Goal: Information Seeking & Learning: Learn about a topic

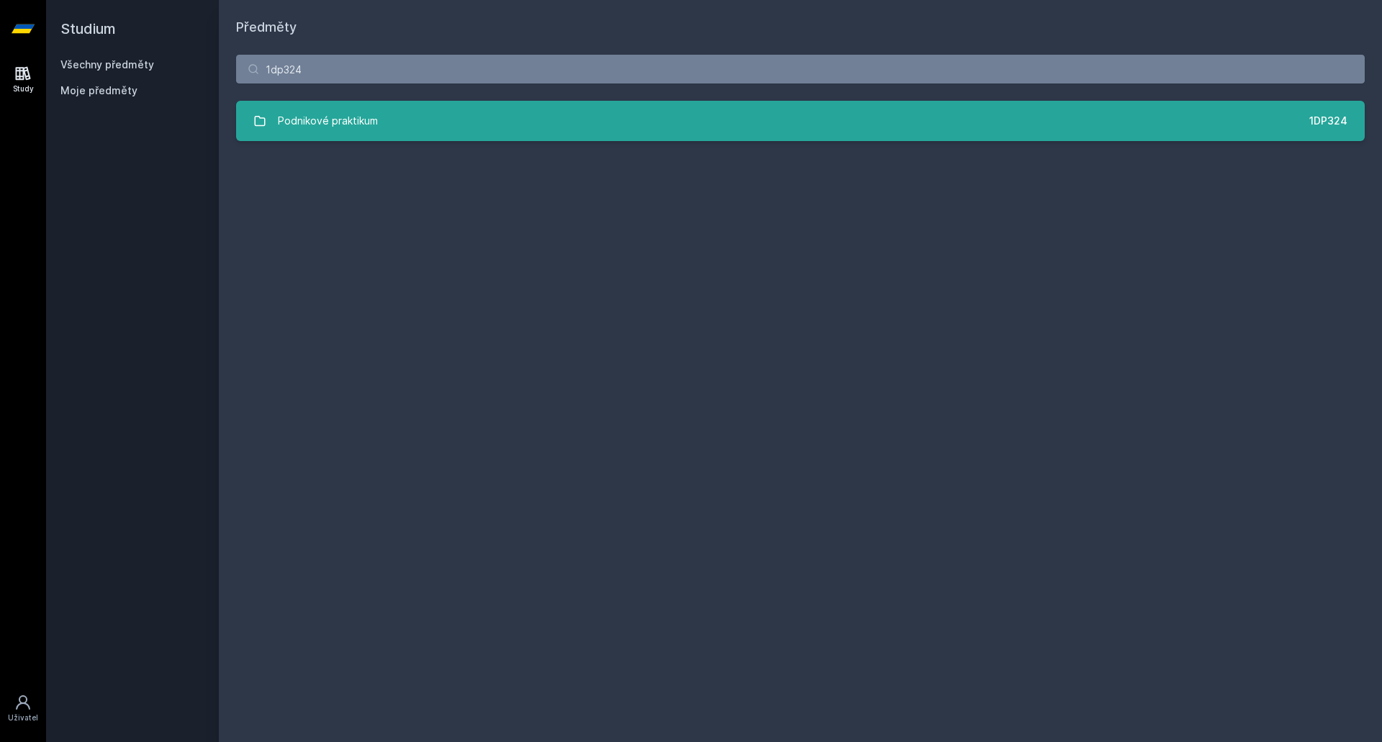
type input "1dp324"
click at [384, 137] on link "Podnikové praktikum 1DP324" at bounding box center [800, 121] width 1129 height 40
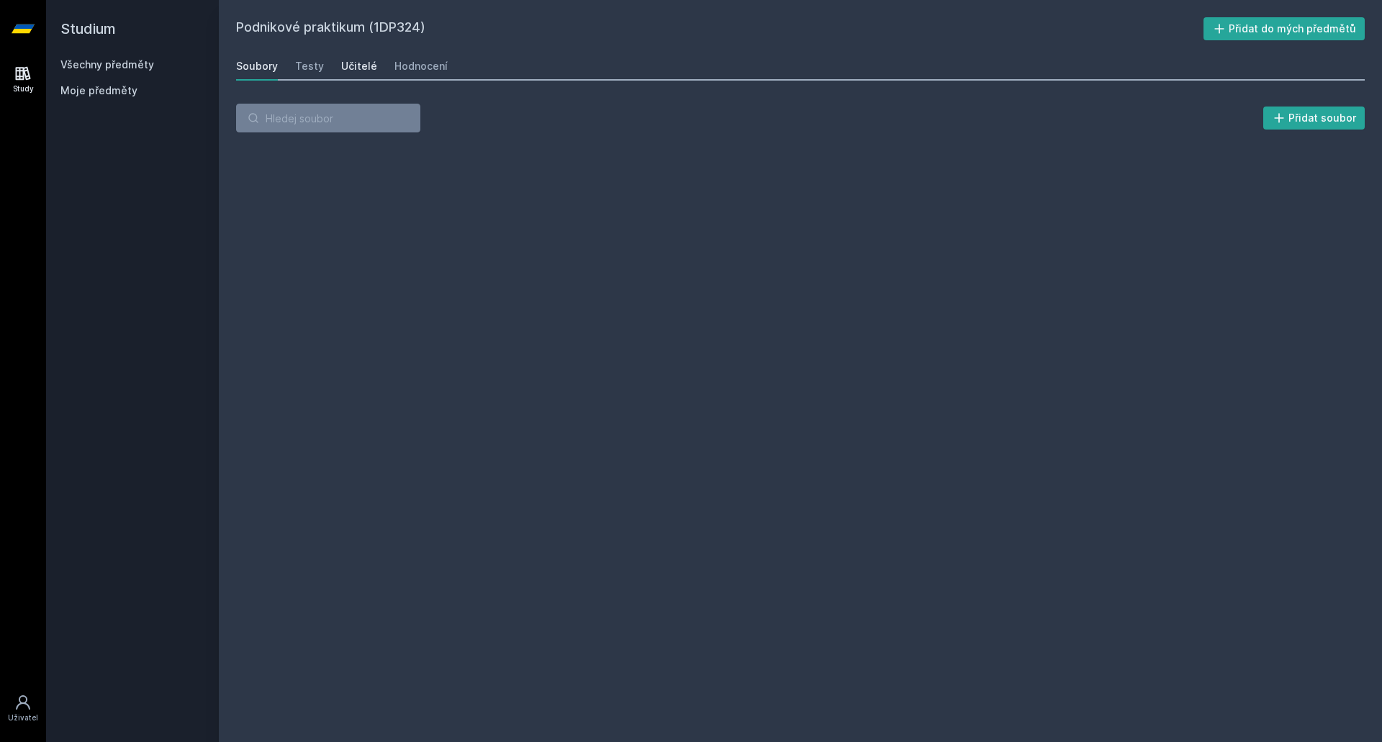
click at [353, 66] on div "Učitelé" at bounding box center [359, 66] width 36 height 14
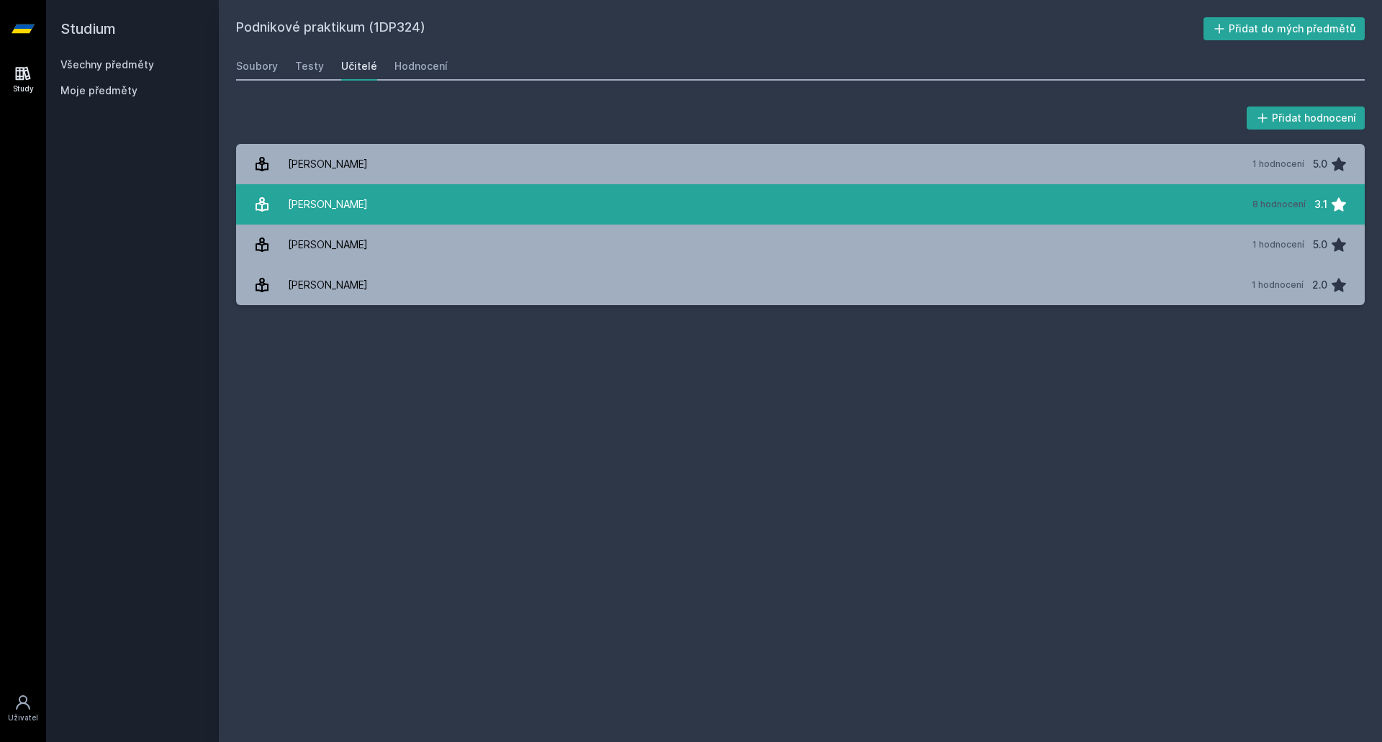
click at [337, 192] on div "[PERSON_NAME]" at bounding box center [328, 204] width 80 height 29
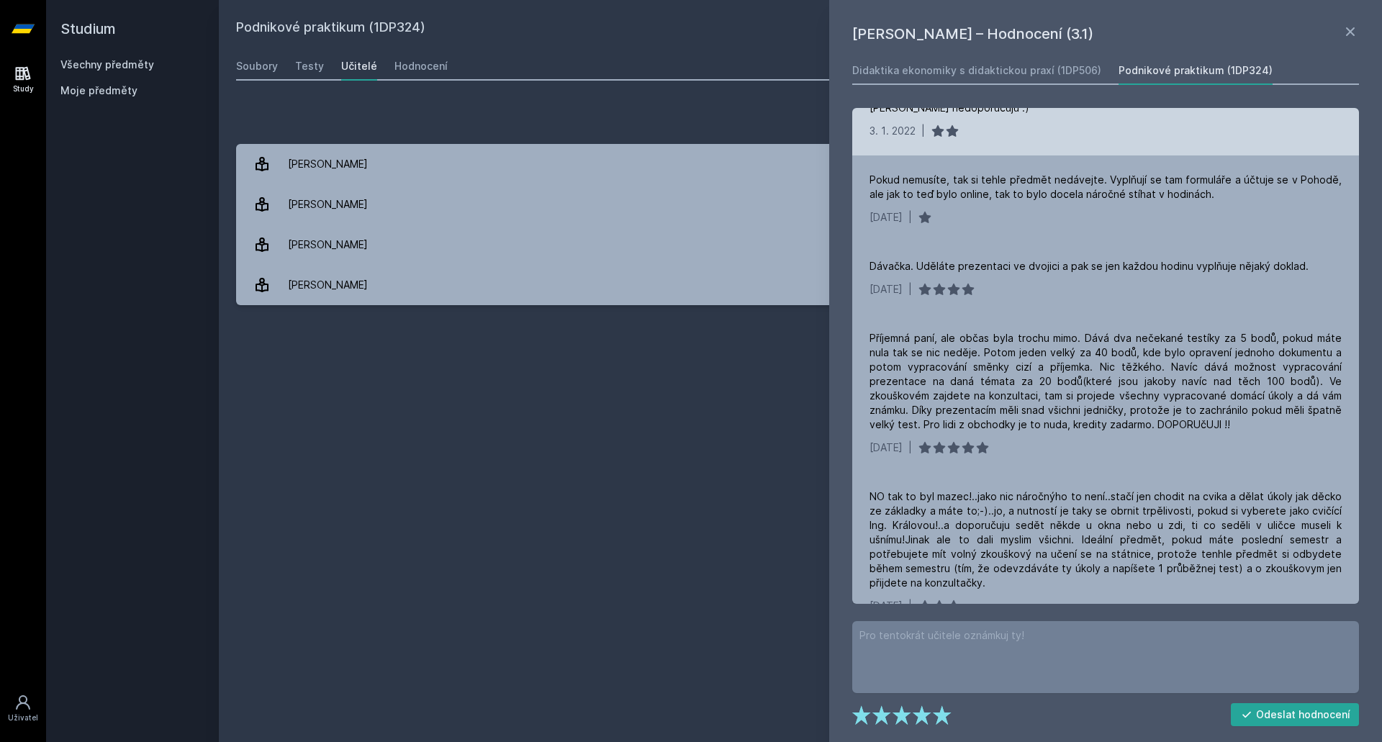
scroll to position [288, 0]
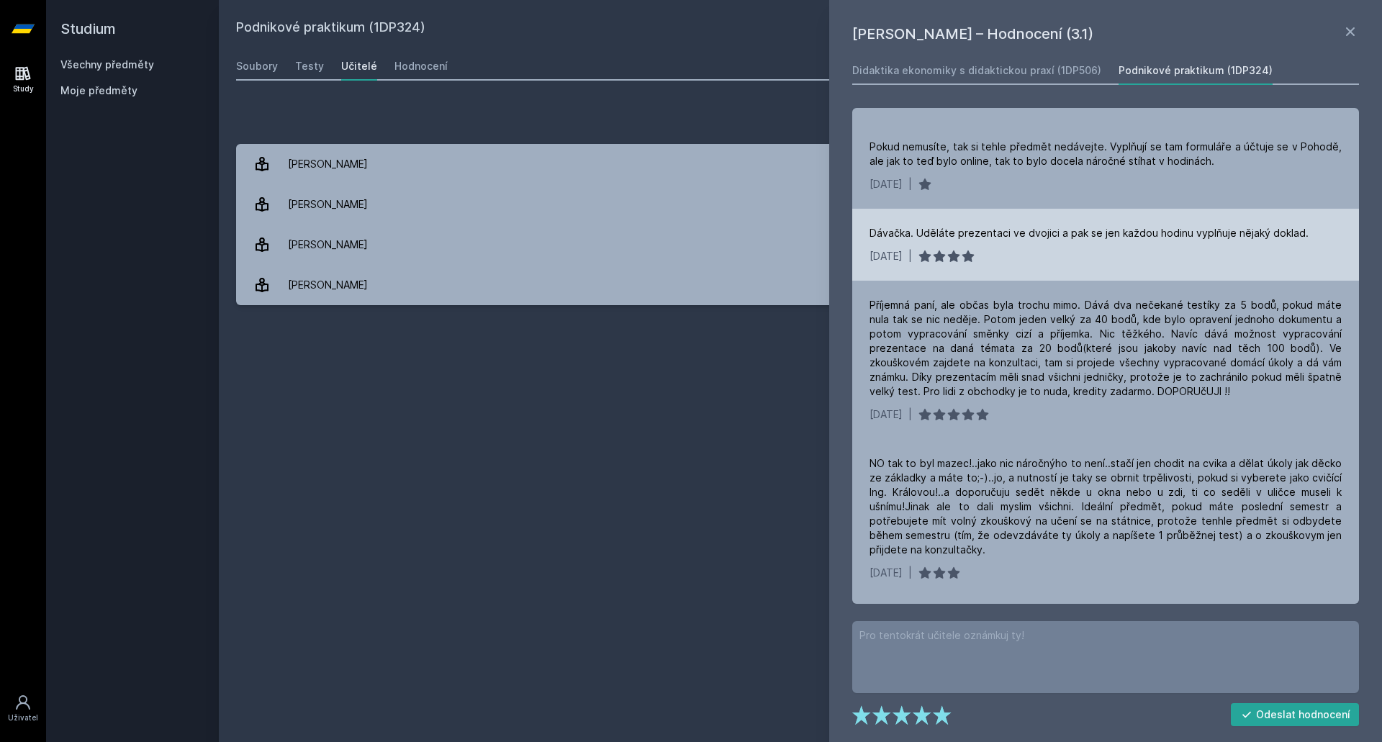
click at [891, 231] on div "Dávačka. Uděláte prezentaci ve dvojici a pak se jen každou hodinu vyplňuje něja…" at bounding box center [1089, 233] width 439 height 14
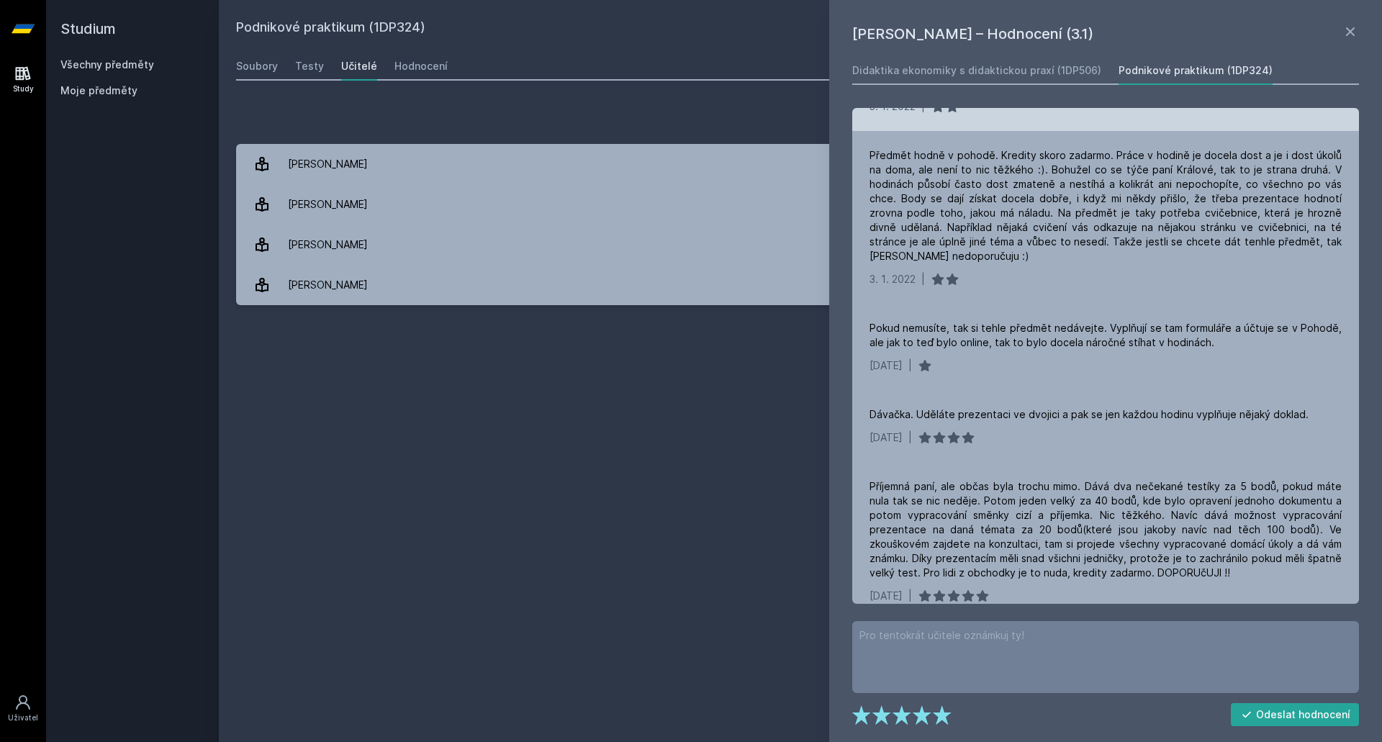
scroll to position [0, 0]
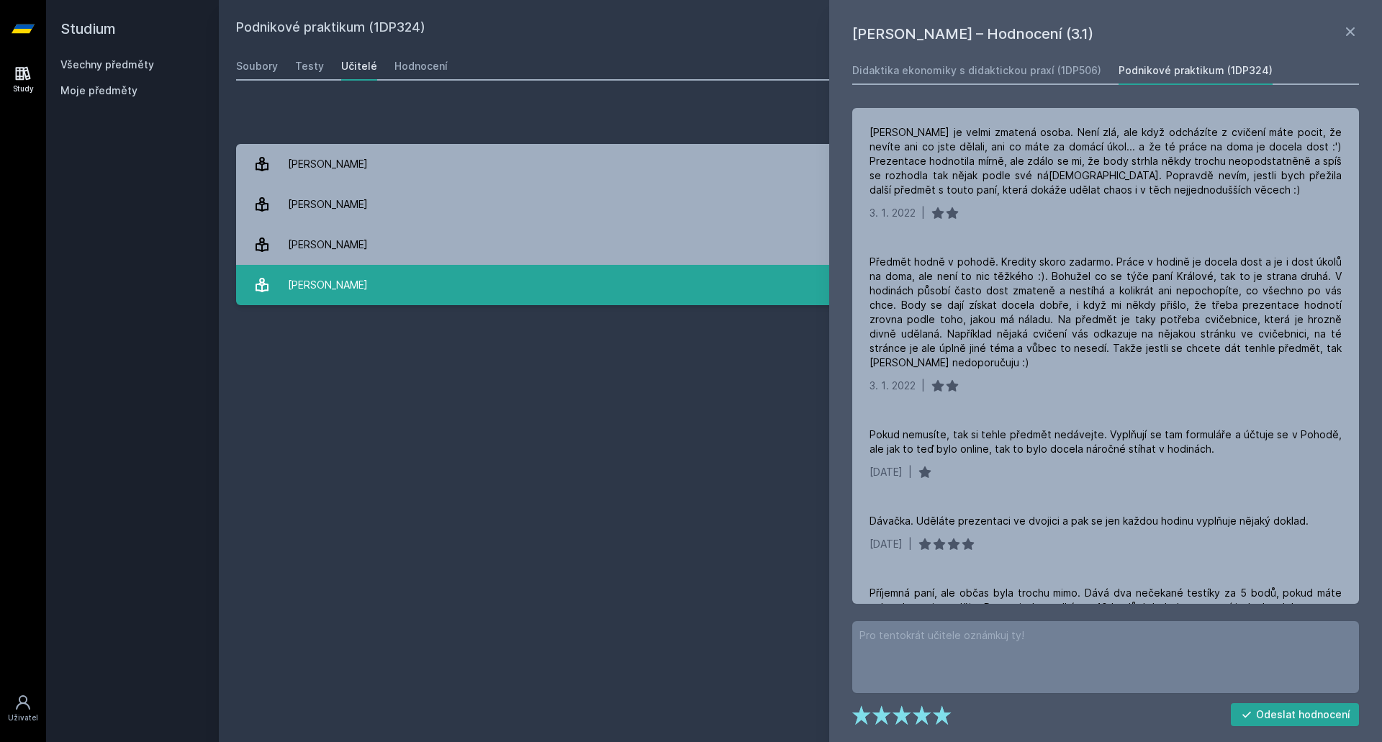
click at [488, 281] on link "[PERSON_NAME] 1 hodnocení 2.0" at bounding box center [800, 285] width 1129 height 40
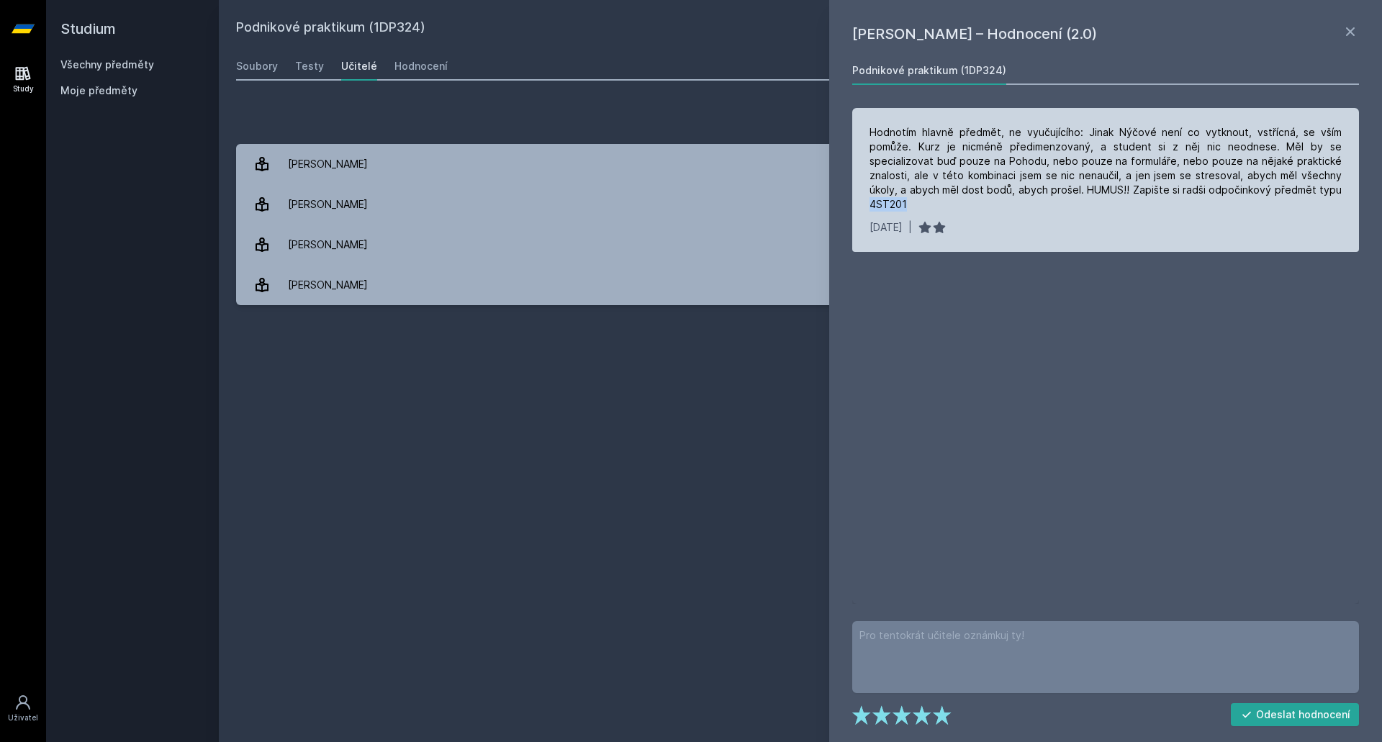
drag, startPoint x: 1278, startPoint y: 189, endPoint x: 1243, endPoint y: 193, distance: 35.5
click at [1243, 193] on div "Hodnotím hlavně předmět, ne vyučujícího: Jinak Nýčové není co vytknout, vstřícn…" at bounding box center [1106, 168] width 472 height 86
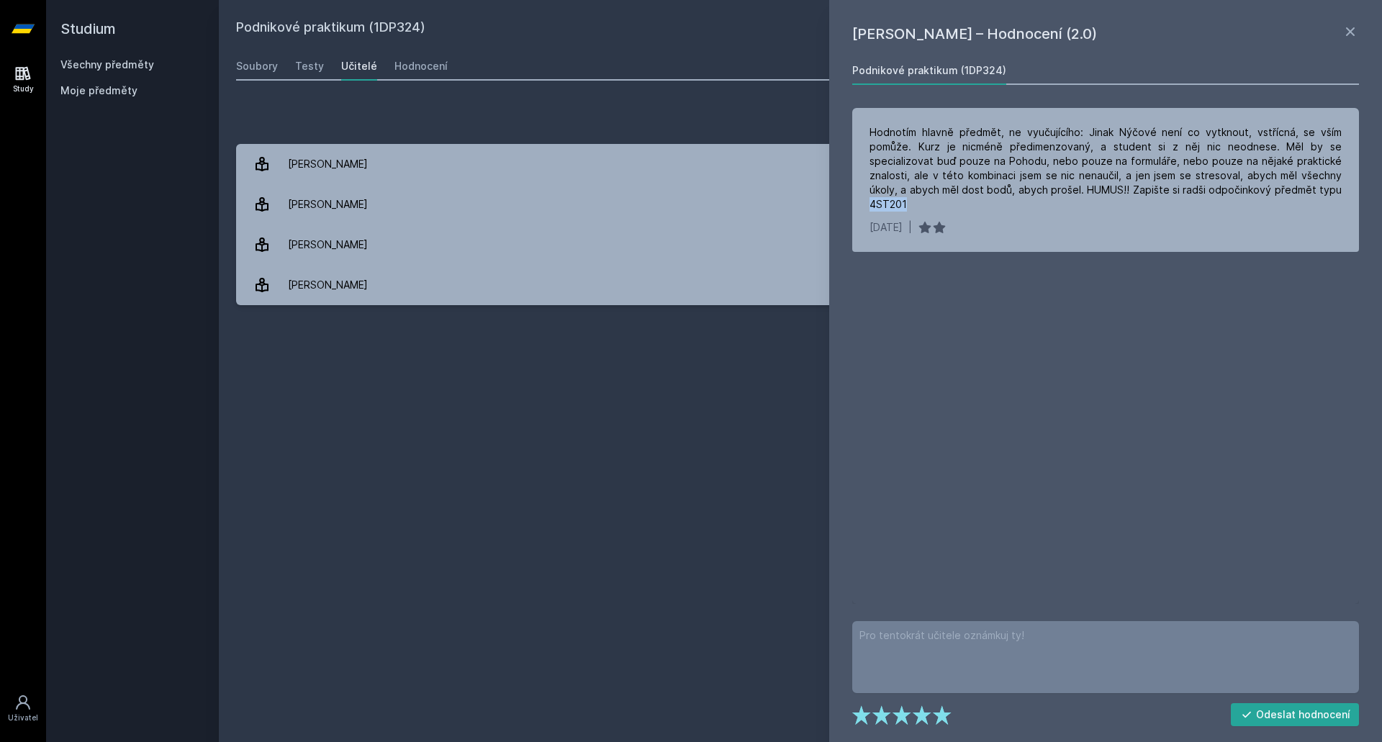
copy div "4ST201"
click at [161, 66] on div "Všechny předměty" at bounding box center [132, 65] width 144 height 14
click at [156, 65] on div "Všechny předměty" at bounding box center [132, 65] width 144 height 14
click at [122, 63] on link "Všechny předměty" at bounding box center [107, 64] width 94 height 12
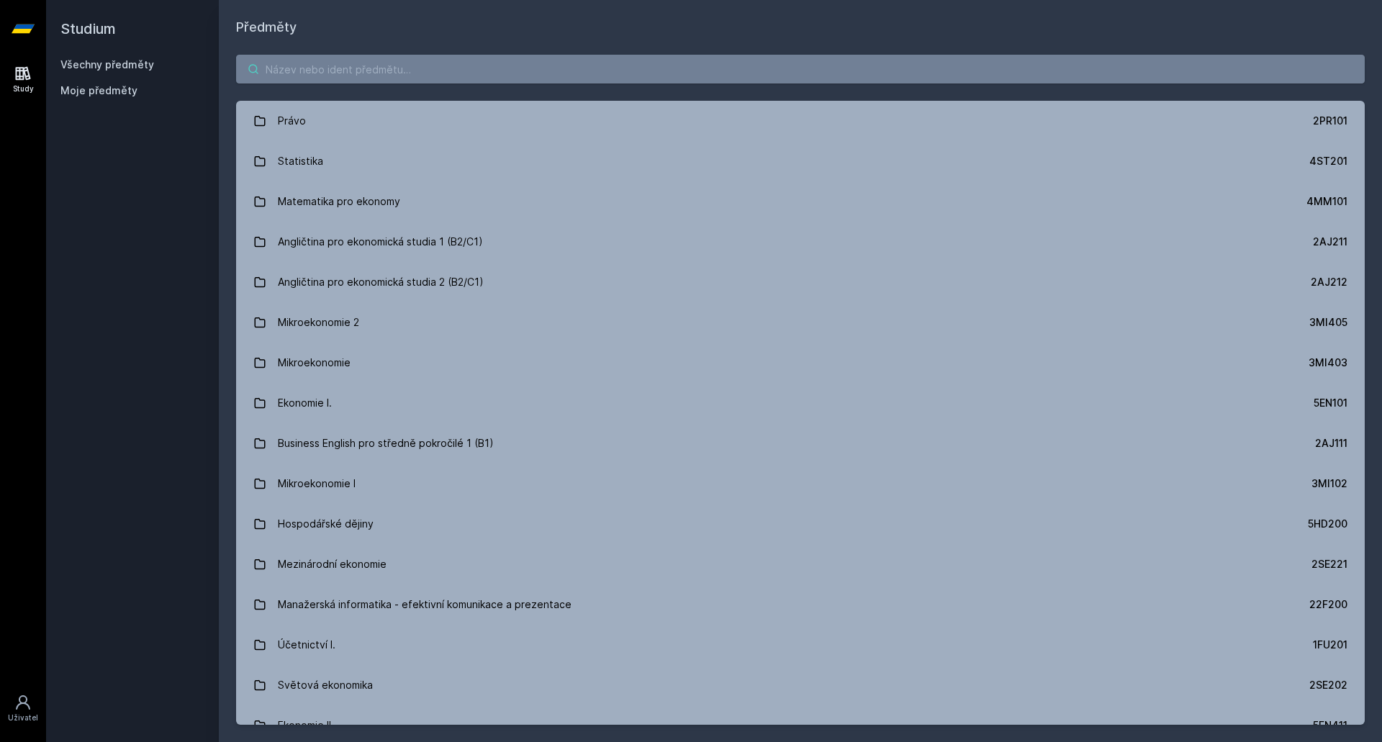
click at [311, 67] on input "search" at bounding box center [800, 69] width 1129 height 29
paste input "4ST201"
type input "4ST201"
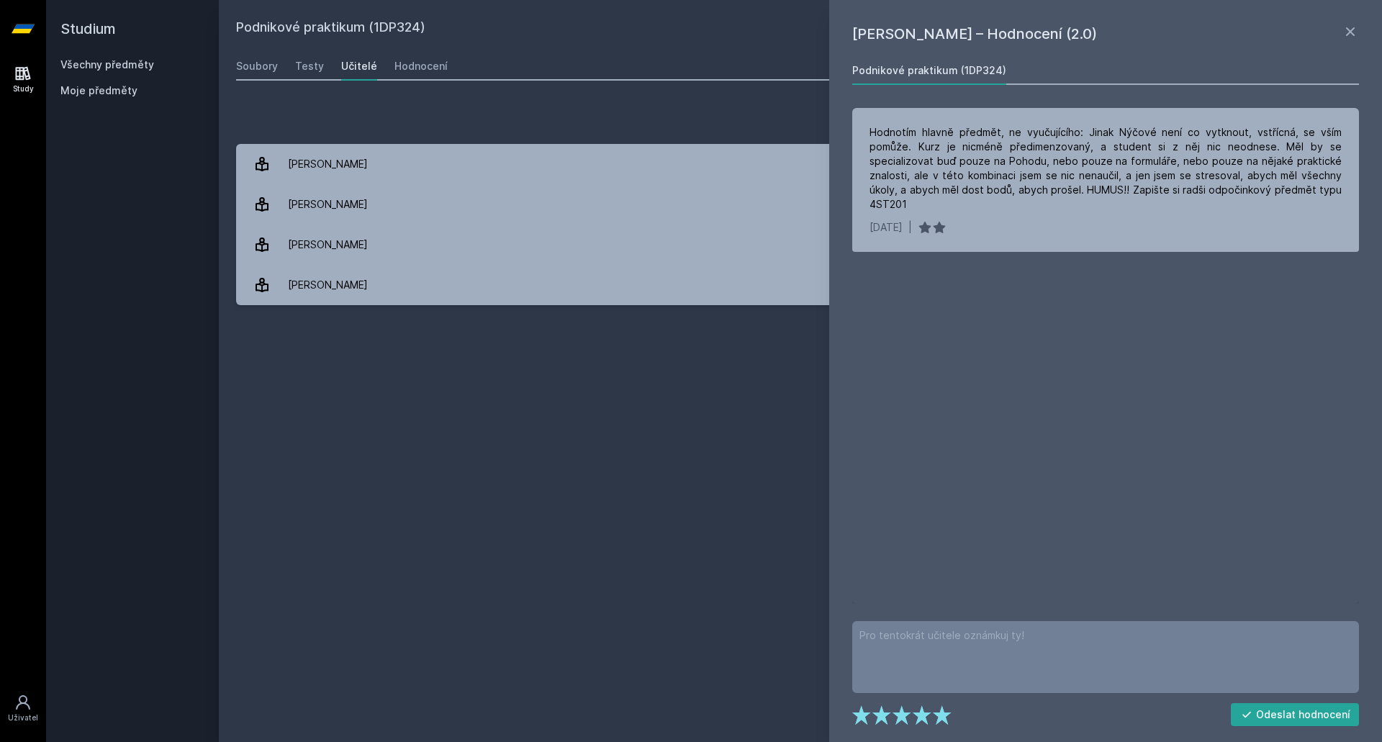
click at [76, 51] on h2 "Studium" at bounding box center [132, 29] width 144 height 58
click at [94, 68] on link "Všechny předměty" at bounding box center [107, 64] width 94 height 12
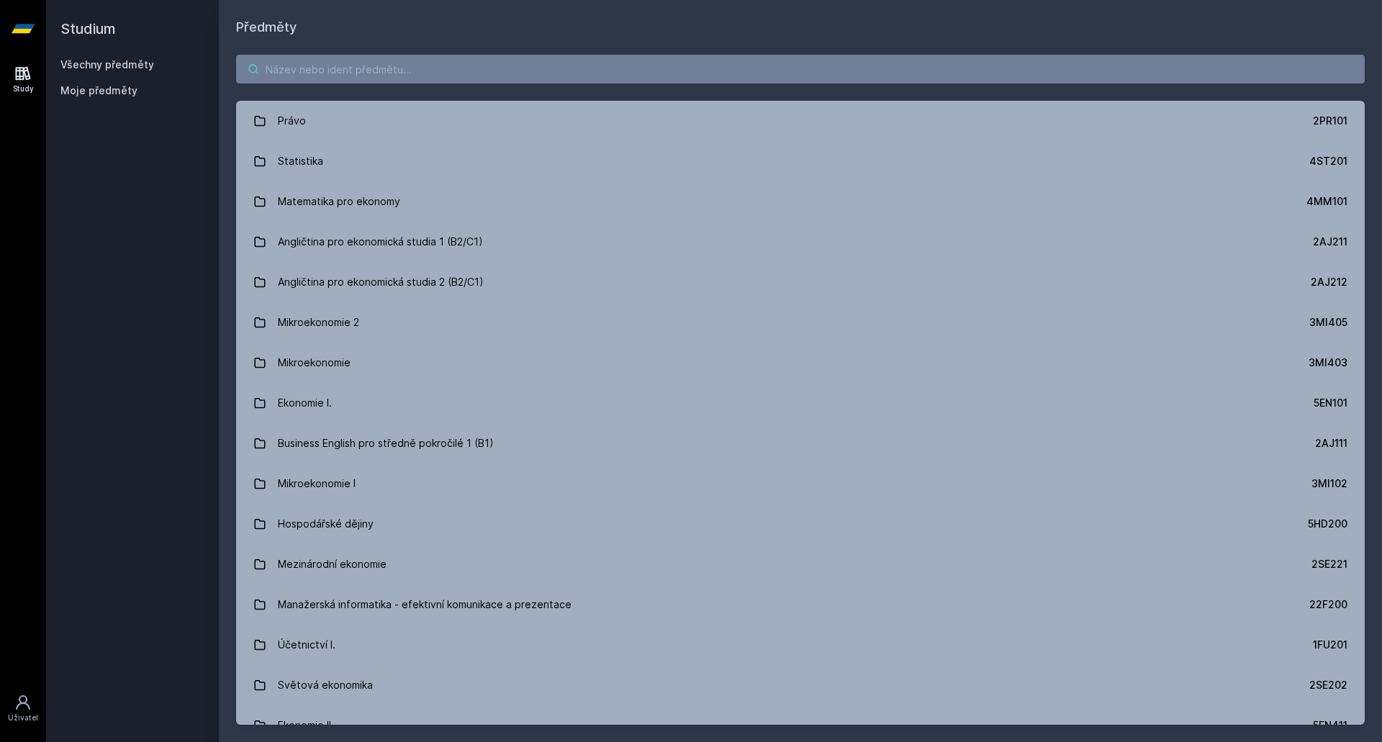
click at [346, 80] on input "search" at bounding box center [800, 69] width 1129 height 29
paste input "1BP307"
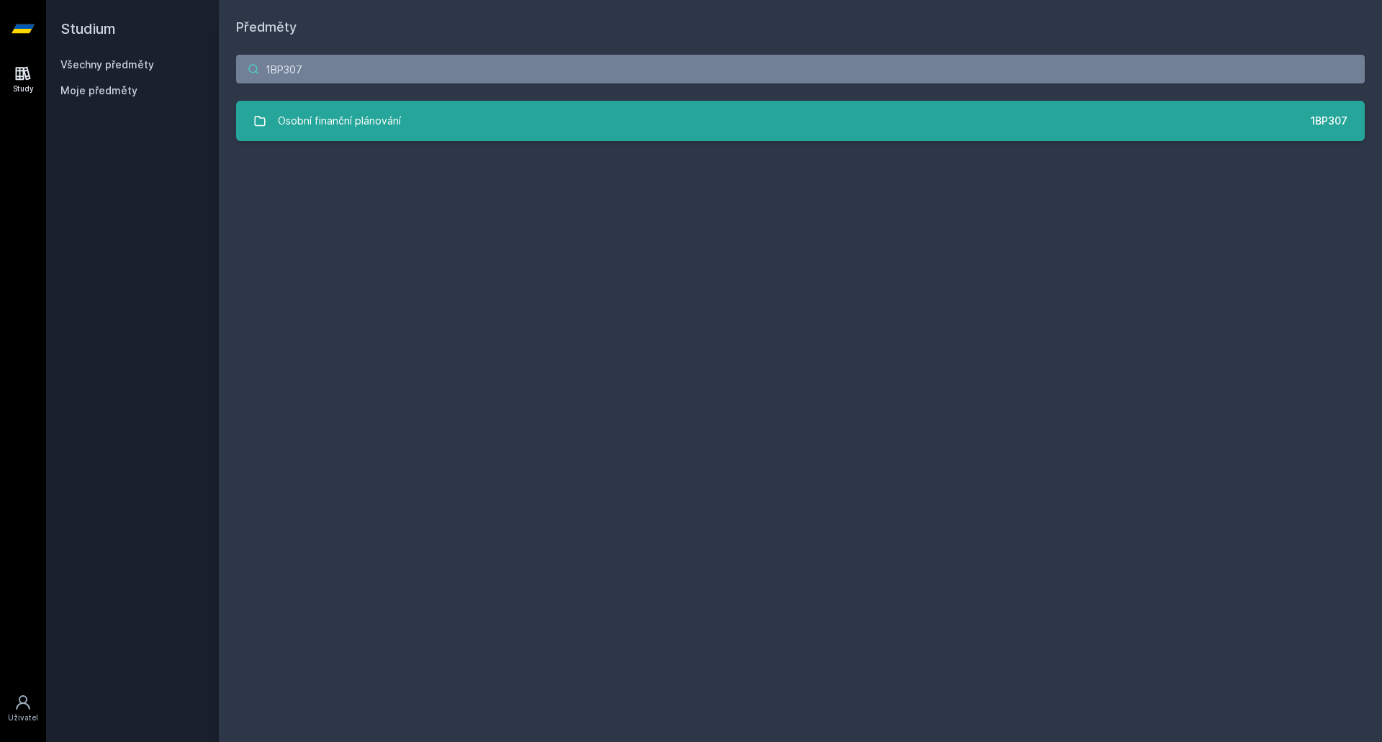
type input "1BP307"
click at [328, 114] on div "Osobní finanční plánování" at bounding box center [339, 121] width 123 height 29
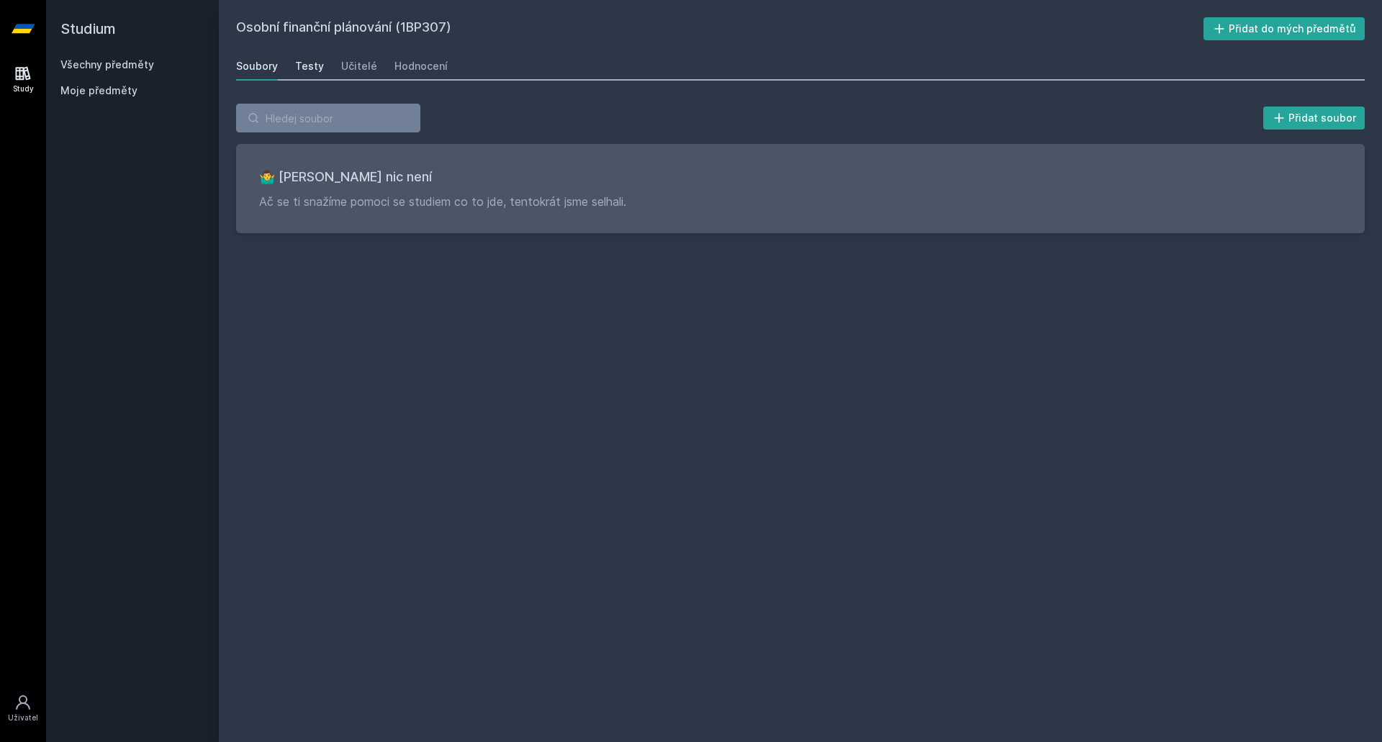
click at [305, 68] on div "Testy" at bounding box center [309, 66] width 29 height 14
click at [405, 67] on div "Hodnocení" at bounding box center [421, 66] width 53 height 14
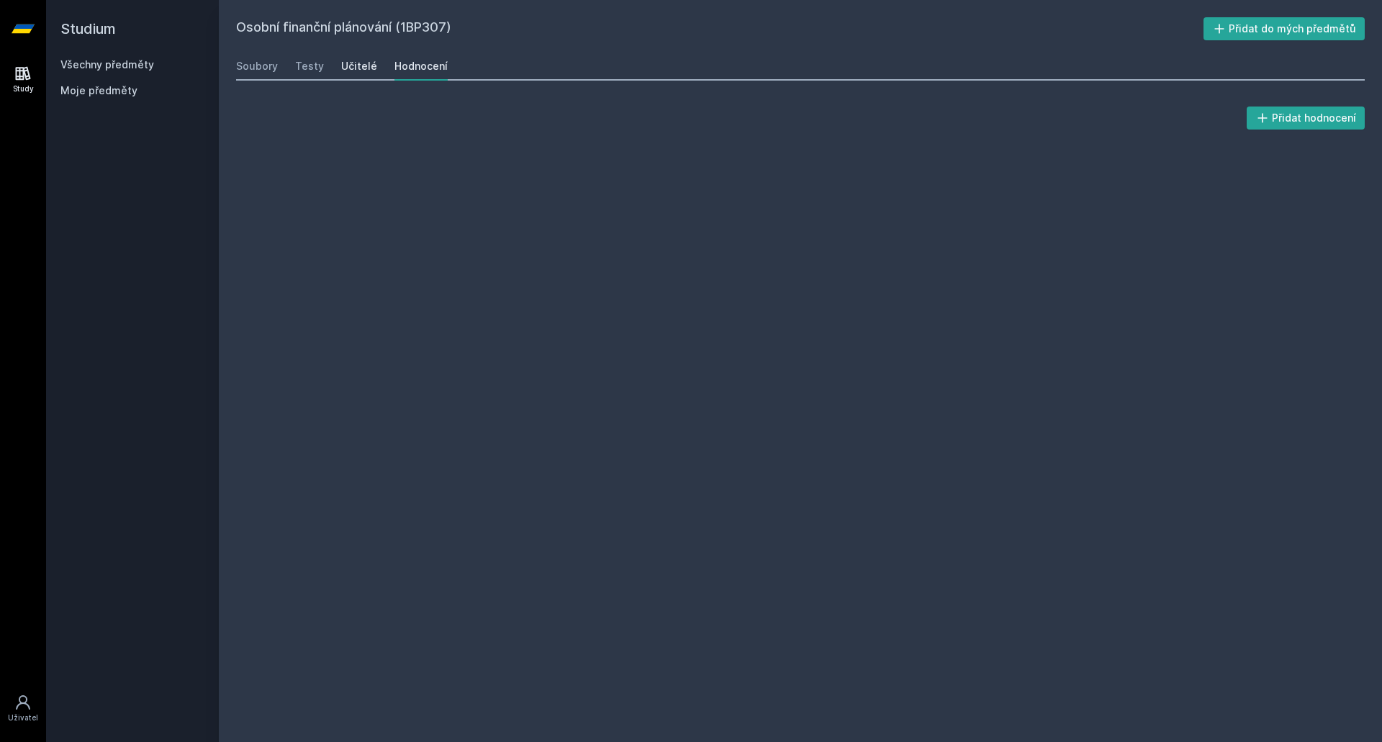
click at [348, 66] on div "Učitelé" at bounding box center [359, 66] width 36 height 14
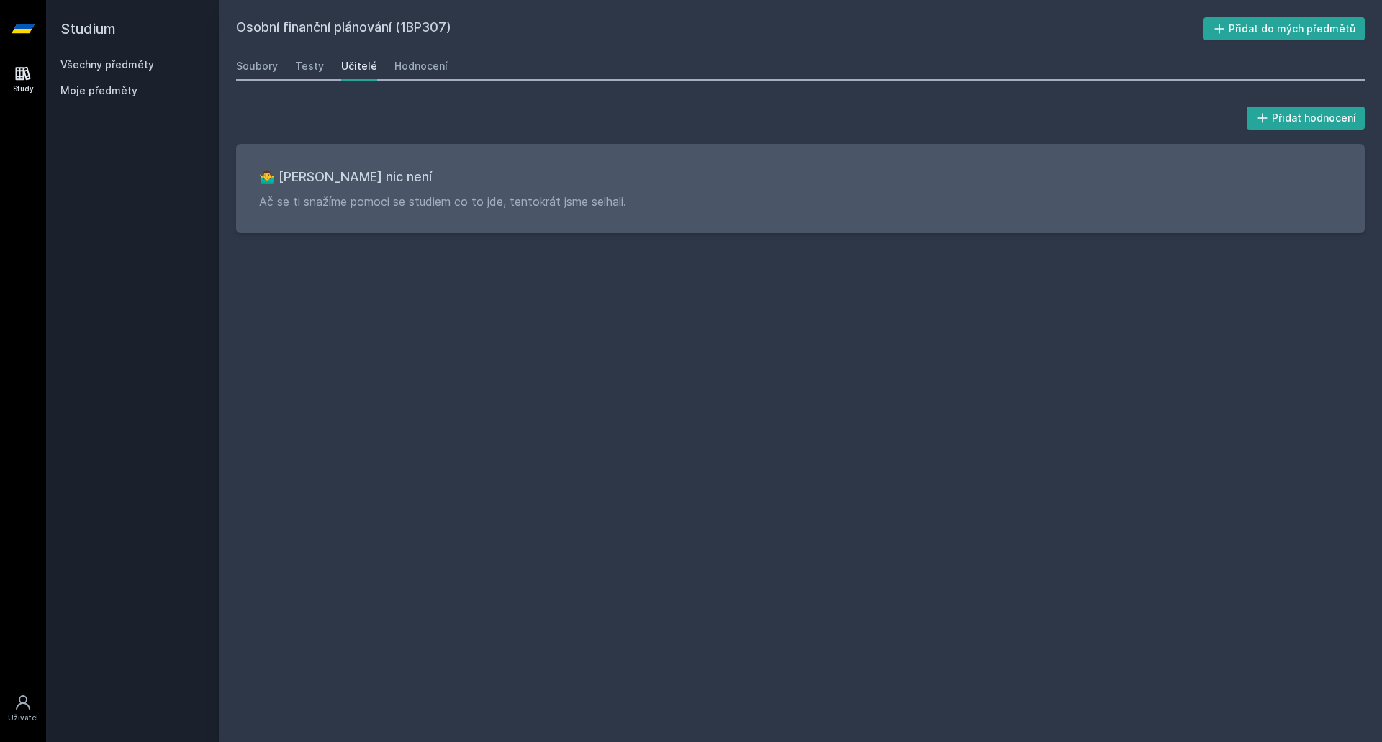
click at [292, 64] on div "Soubory Testy Učitelé Hodnocení" at bounding box center [800, 66] width 1129 height 29
click at [251, 66] on div "Soubory" at bounding box center [257, 66] width 42 height 14
click at [305, 71] on div "Testy" at bounding box center [309, 66] width 29 height 14
click at [430, 69] on div "Hodnocení" at bounding box center [421, 66] width 53 height 14
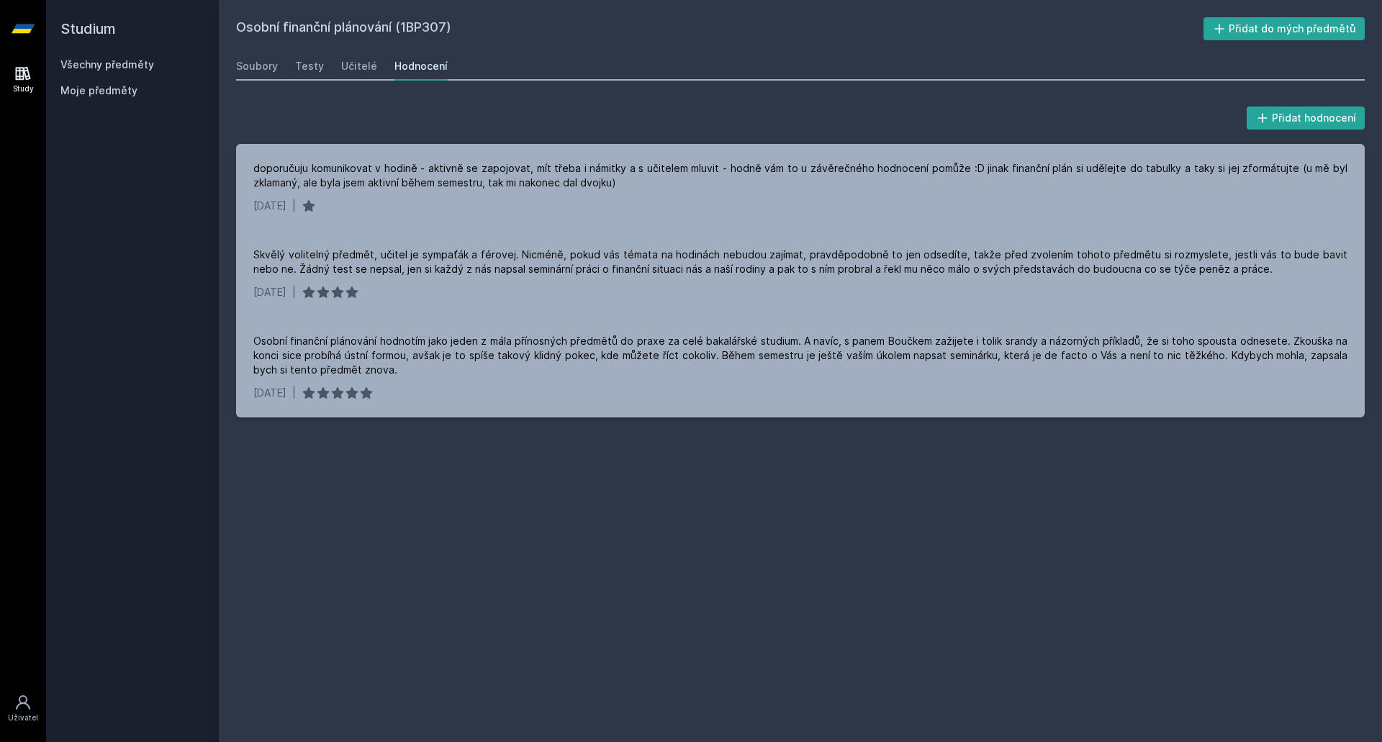
click at [145, 62] on link "Všechny předměty" at bounding box center [107, 64] width 94 height 12
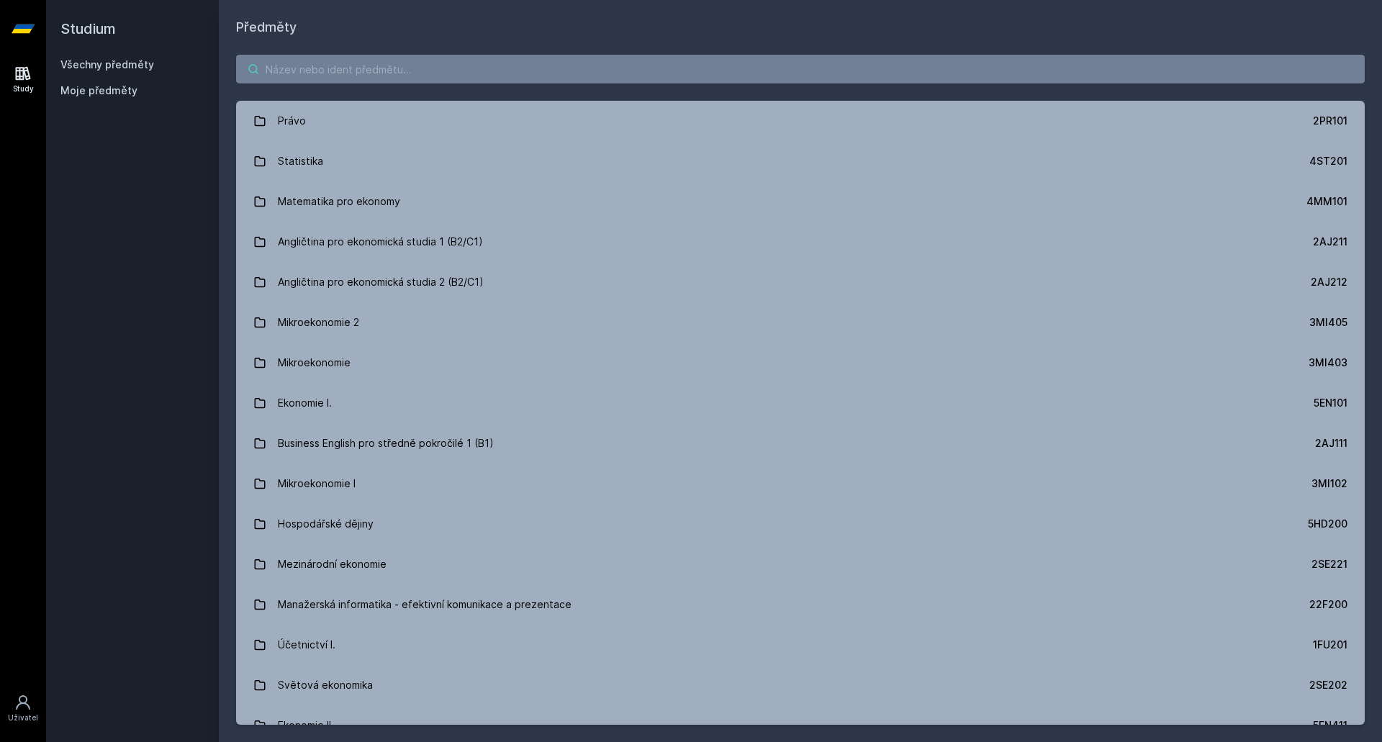
click at [325, 55] on div "Právo 2PR101 Statistika 4ST201 Matematika pro ekonomy 4MM101 Angličtina pro eko…" at bounding box center [800, 389] width 1163 height 705
click at [328, 64] on input "search" at bounding box center [800, 69] width 1129 height 29
paste input "1BP317"
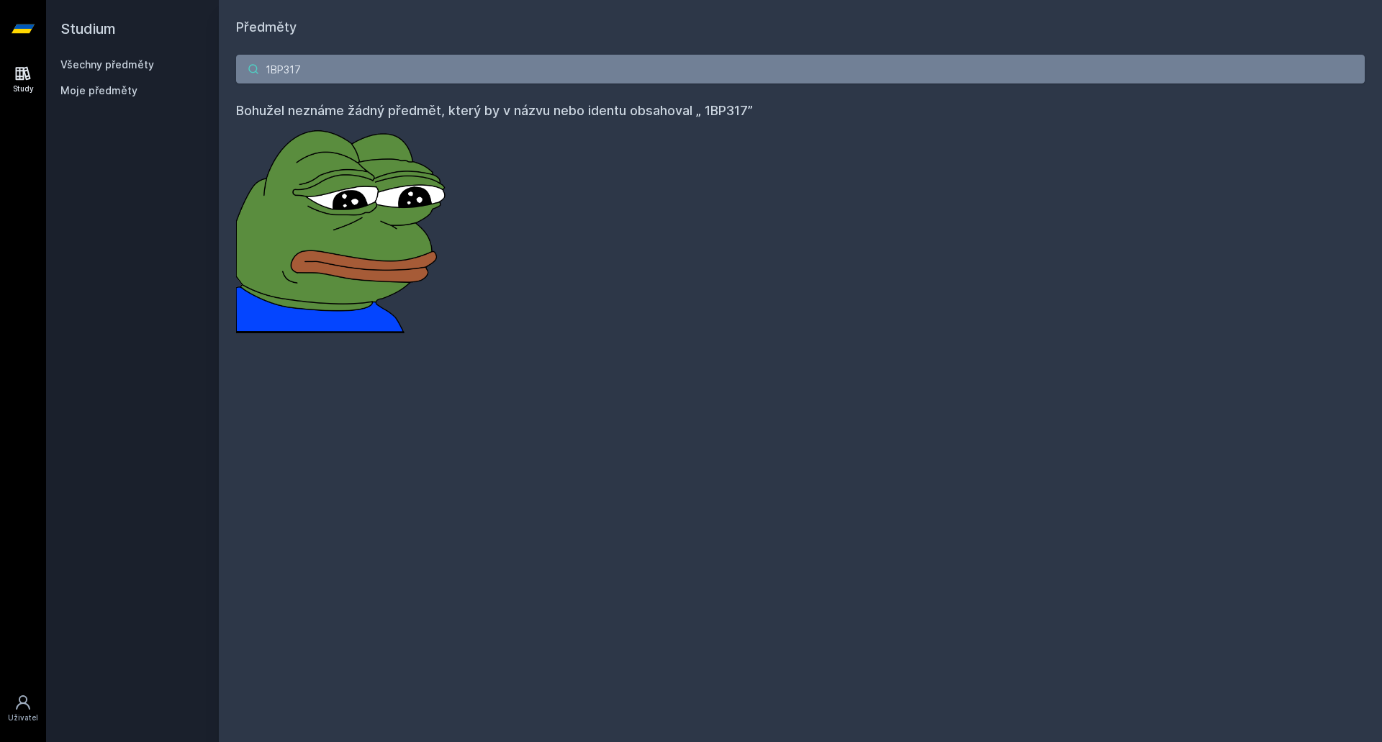
type input "1BP317"
